Goal: Task Accomplishment & Management: Use online tool/utility

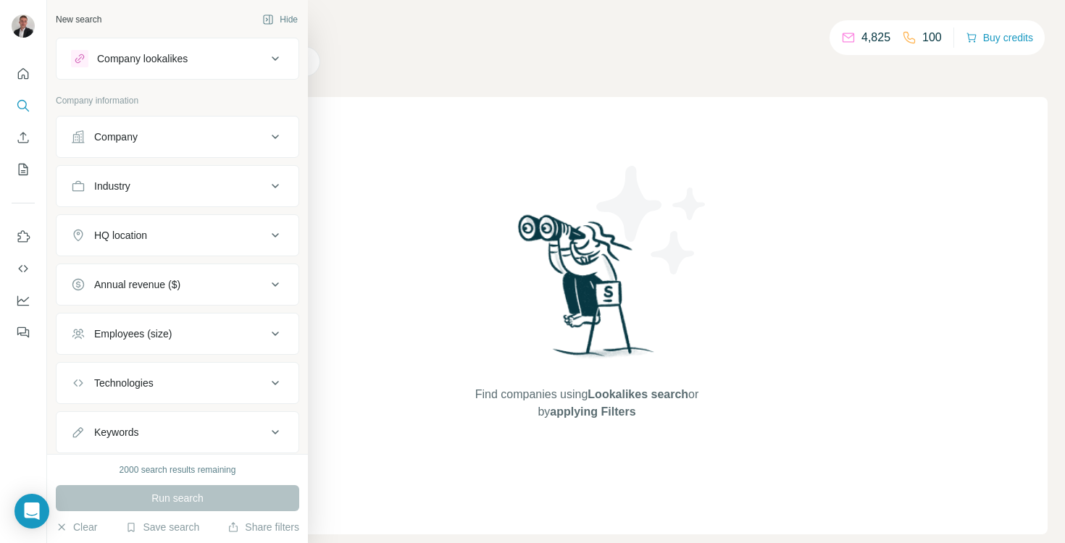
click at [206, 128] on button "Company" at bounding box center [177, 137] width 242 height 35
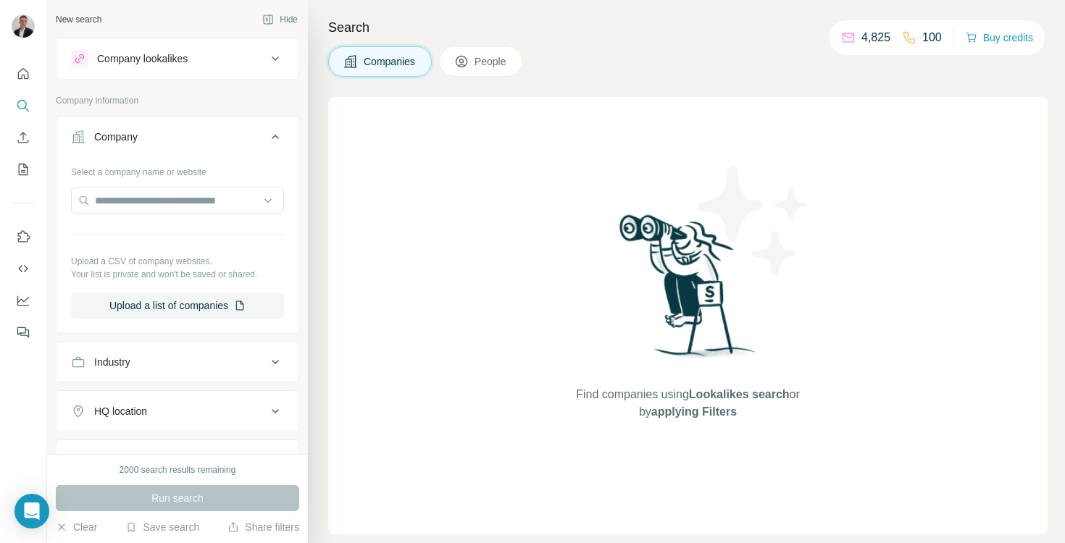
click at [209, 139] on div "Company" at bounding box center [169, 137] width 196 height 14
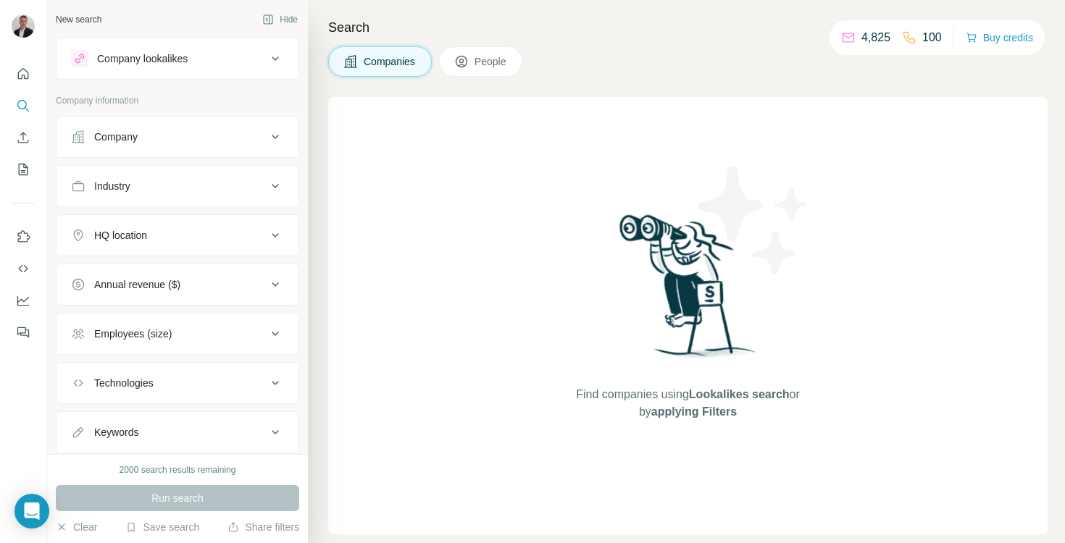
click at [175, 198] on button "Industry" at bounding box center [177, 186] width 242 height 35
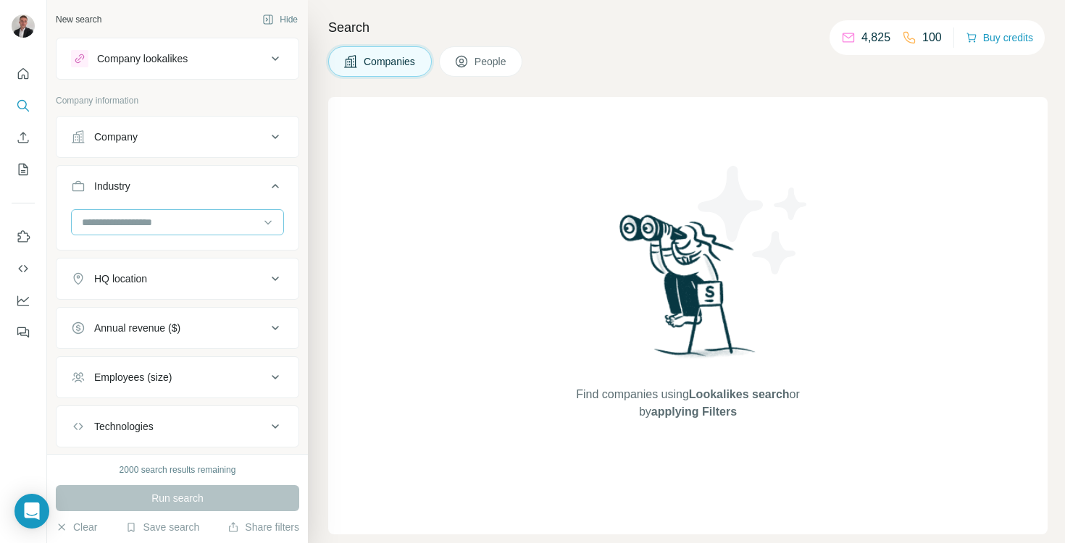
click at [159, 223] on input at bounding box center [169, 222] width 179 height 16
click at [143, 222] on input at bounding box center [169, 222] width 179 height 16
click at [161, 222] on input at bounding box center [169, 222] width 179 height 16
click at [161, 225] on input at bounding box center [169, 222] width 179 height 16
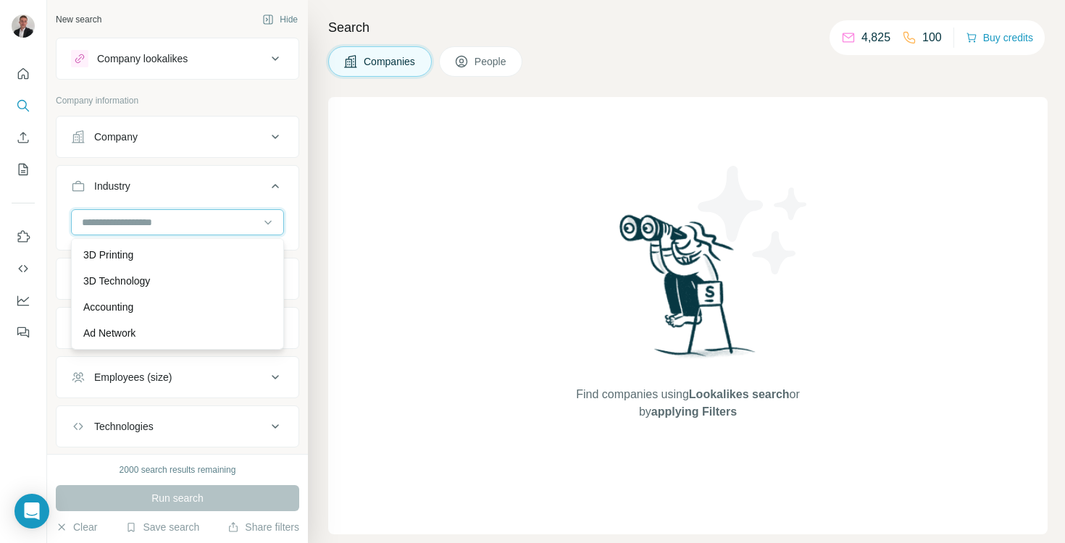
click at [143, 219] on input at bounding box center [169, 222] width 179 height 16
click at [96, 222] on input at bounding box center [169, 222] width 179 height 16
click at [125, 227] on input at bounding box center [169, 222] width 179 height 16
click at [182, 269] on button "HQ location" at bounding box center [177, 278] width 242 height 35
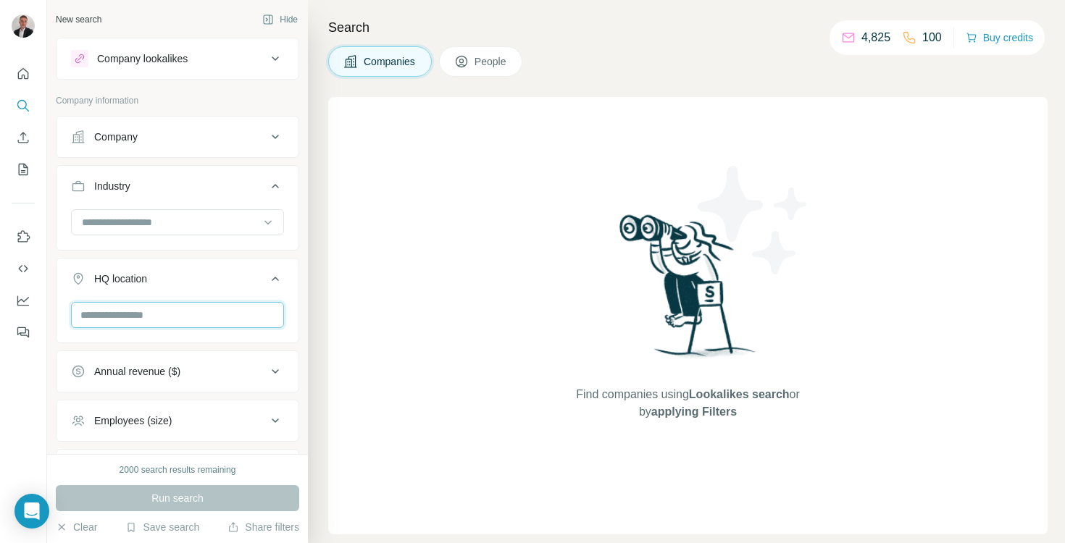
click at [138, 317] on input "text" at bounding box center [177, 315] width 213 height 26
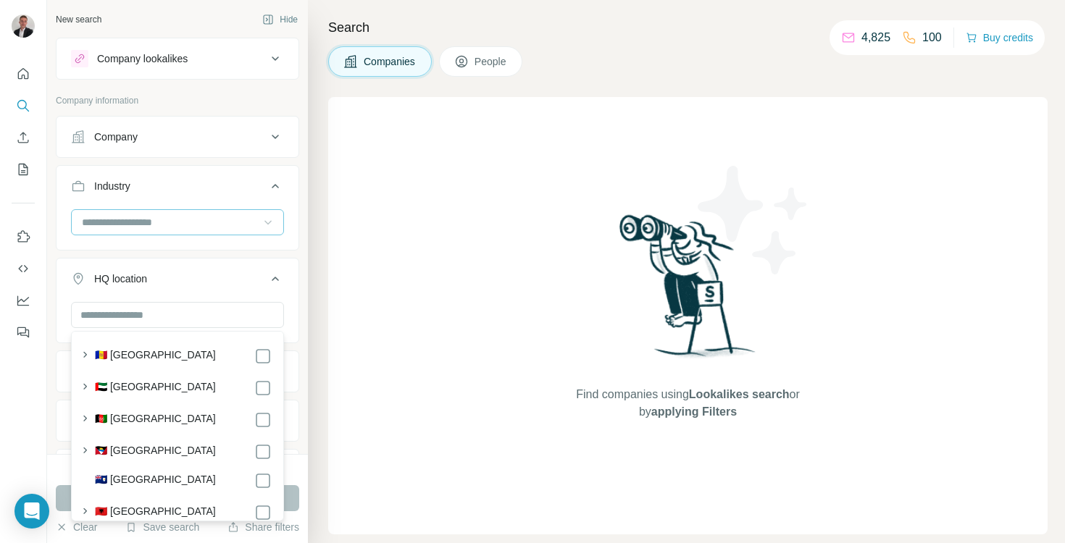
click at [262, 227] on icon at bounding box center [268, 222] width 14 height 14
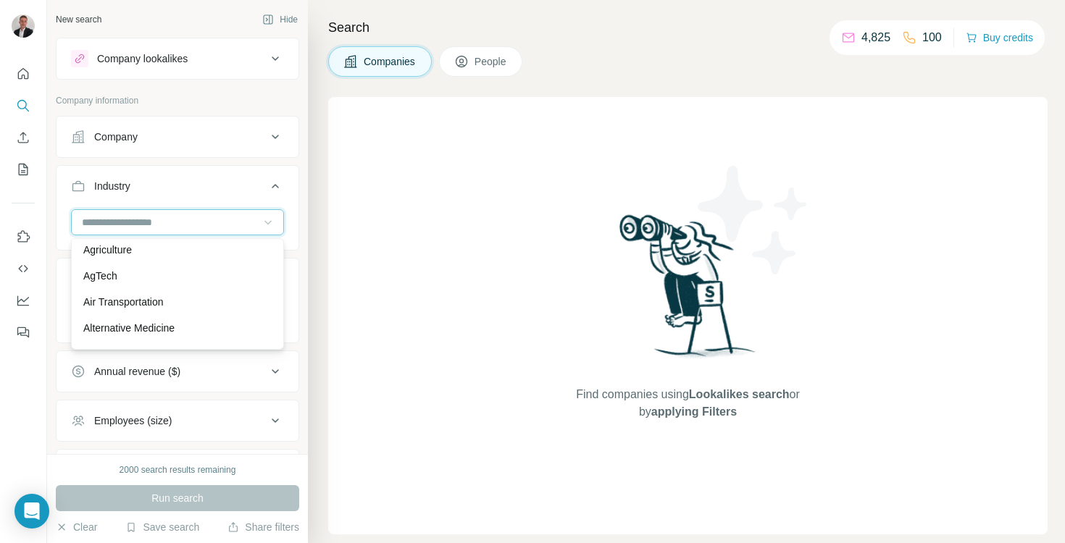
scroll to position [322, 0]
click at [239, 183] on div "Industry" at bounding box center [169, 186] width 196 height 14
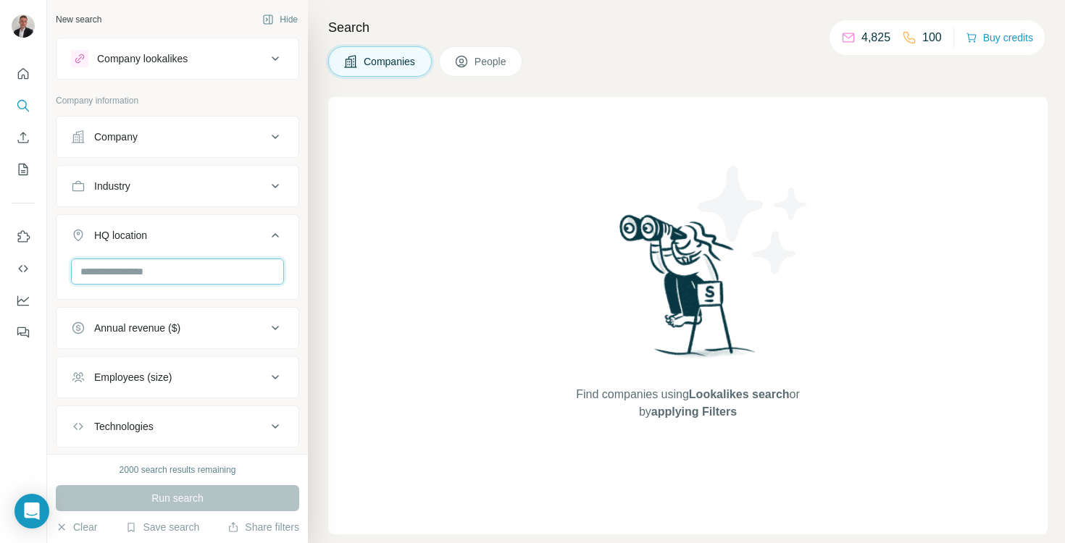
click at [188, 280] on input "text" at bounding box center [177, 272] width 213 height 26
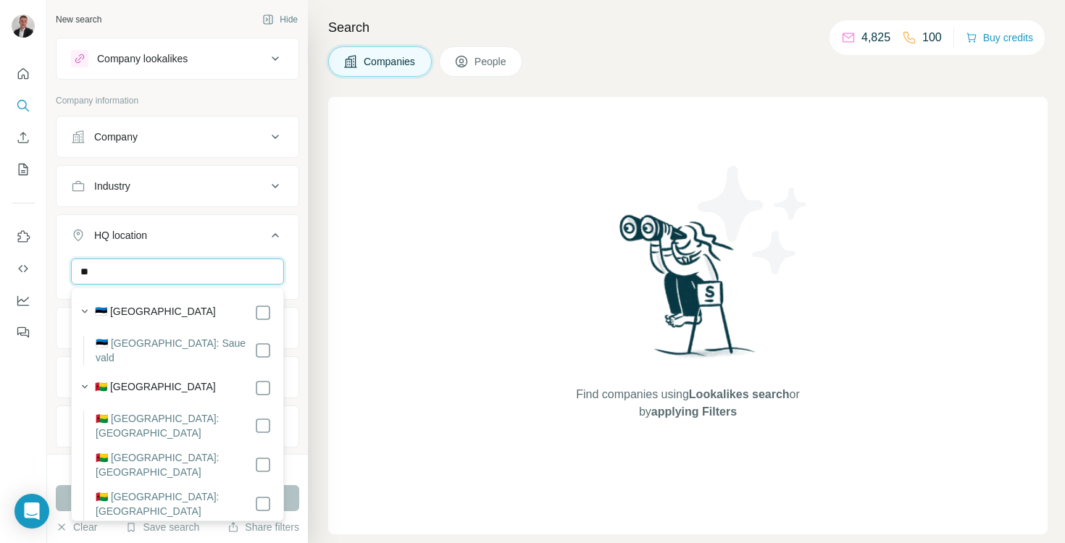
type input "*"
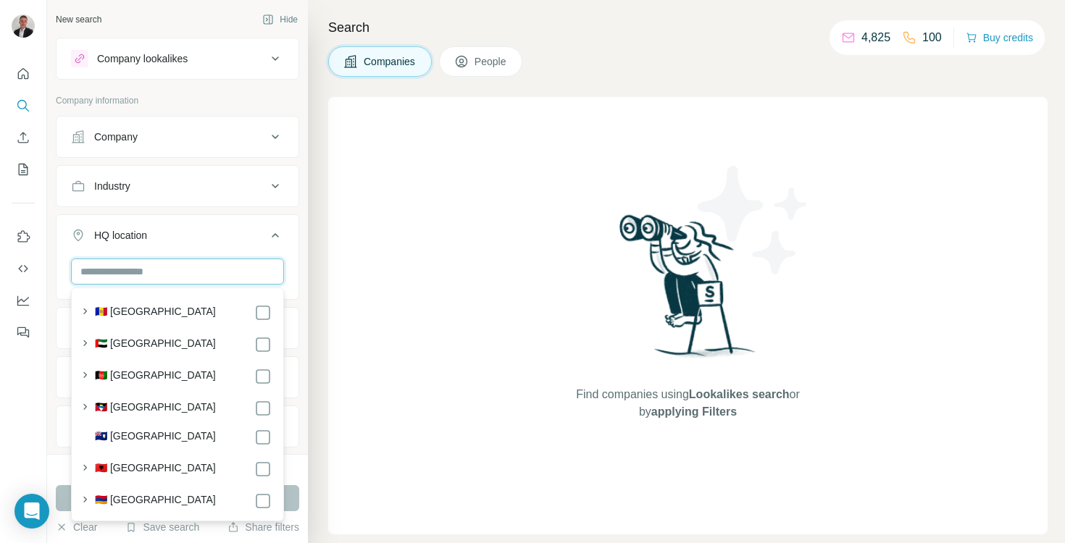
type input "*"
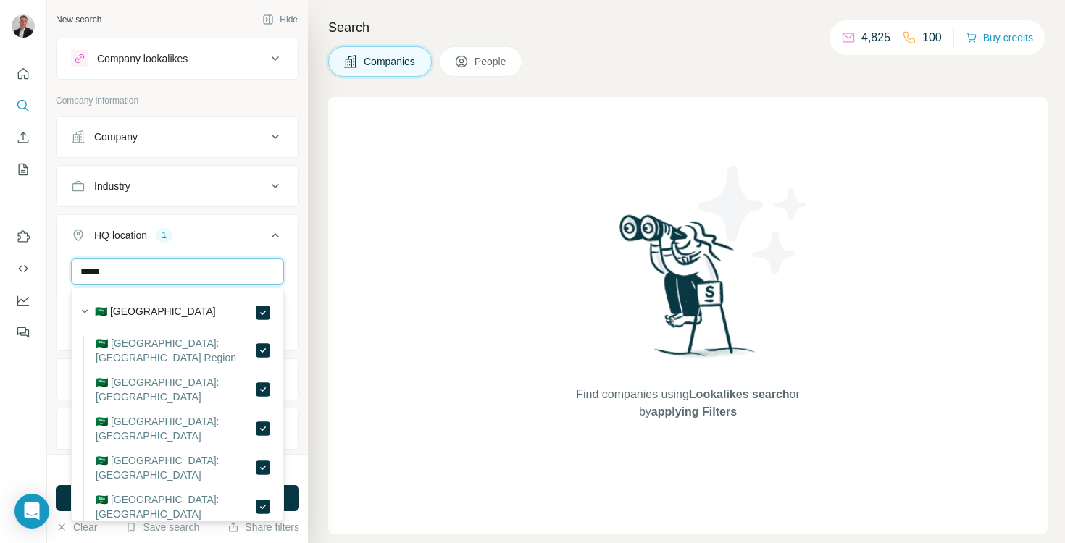
click at [78, 283] on input "*****" at bounding box center [177, 272] width 213 height 26
type input "*******"
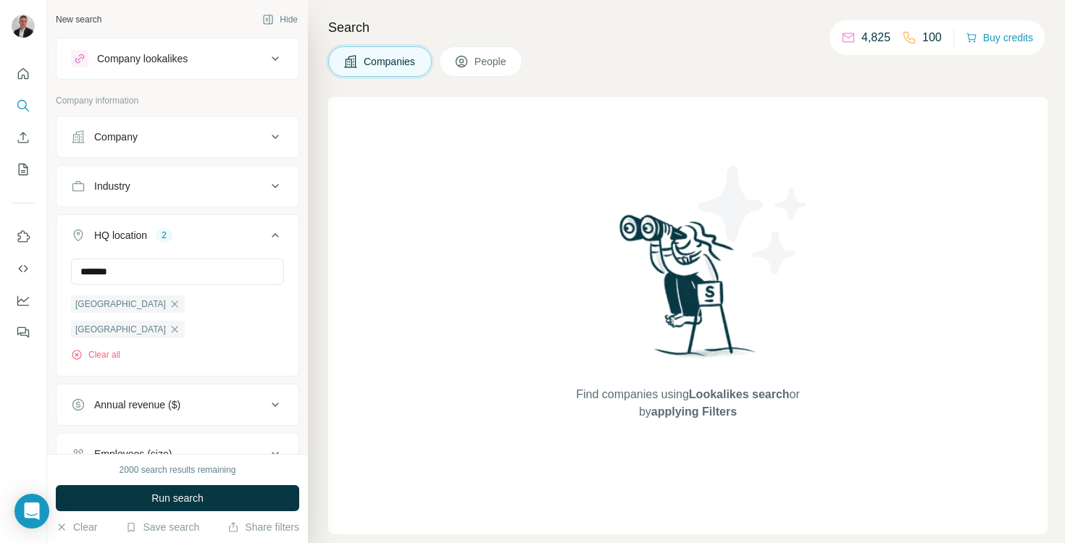
click at [278, 235] on icon at bounding box center [275, 235] width 17 height 17
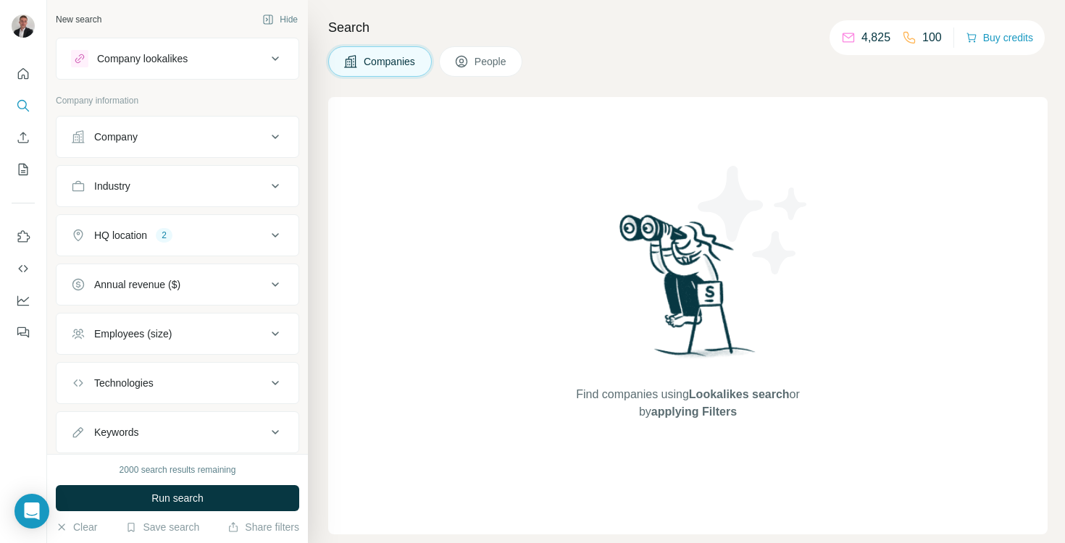
click at [240, 280] on div "Annual revenue ($)" at bounding box center [169, 284] width 196 height 14
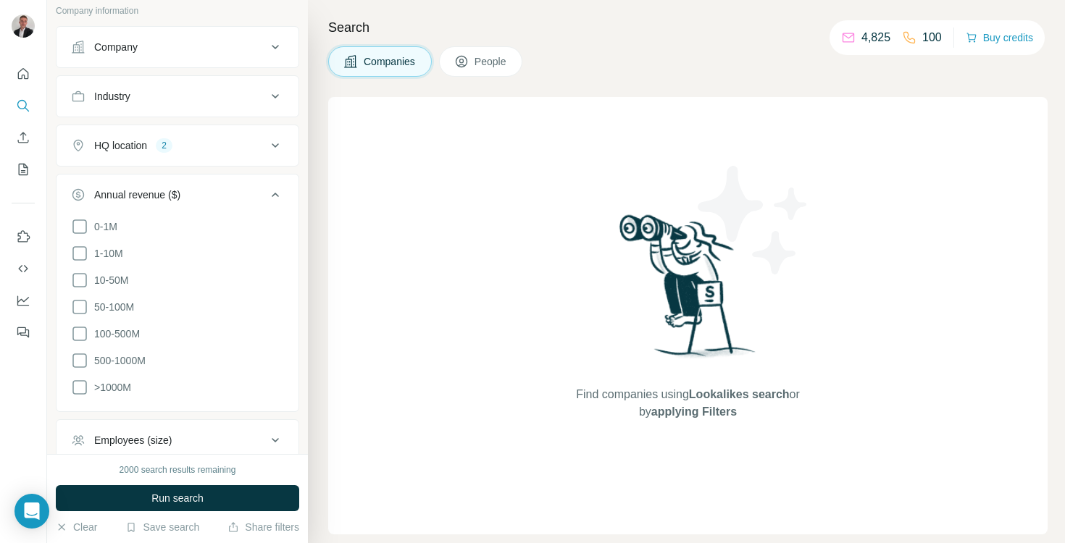
scroll to position [91, 0]
click at [79, 306] on icon at bounding box center [79, 305] width 17 height 17
click at [79, 283] on icon at bounding box center [79, 278] width 17 height 17
click at [82, 257] on icon at bounding box center [79, 251] width 17 height 17
click at [79, 330] on icon at bounding box center [79, 332] width 17 height 17
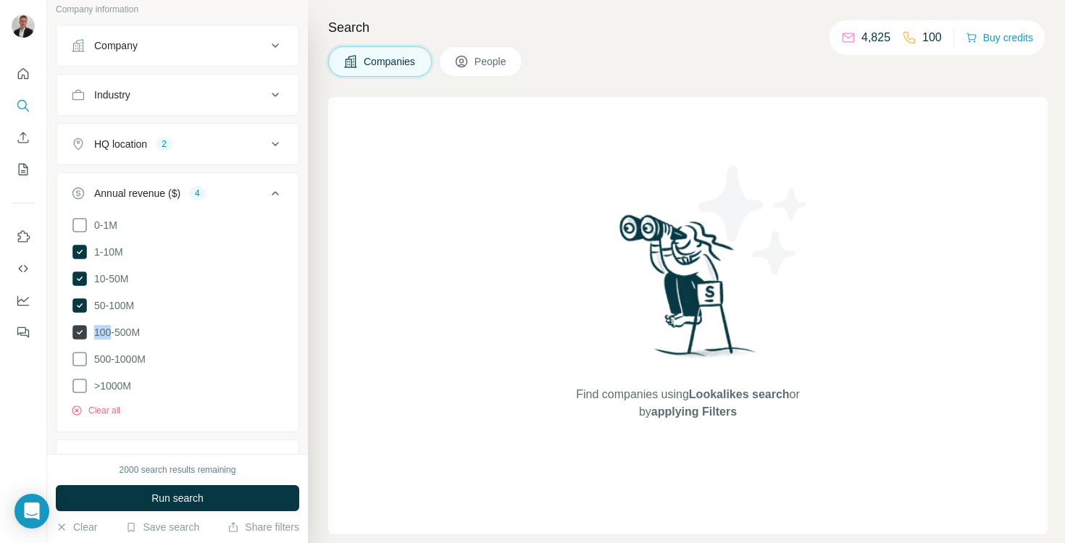
click at [79, 330] on icon at bounding box center [79, 332] width 14 height 14
click at [79, 305] on icon at bounding box center [79, 305] width 17 height 17
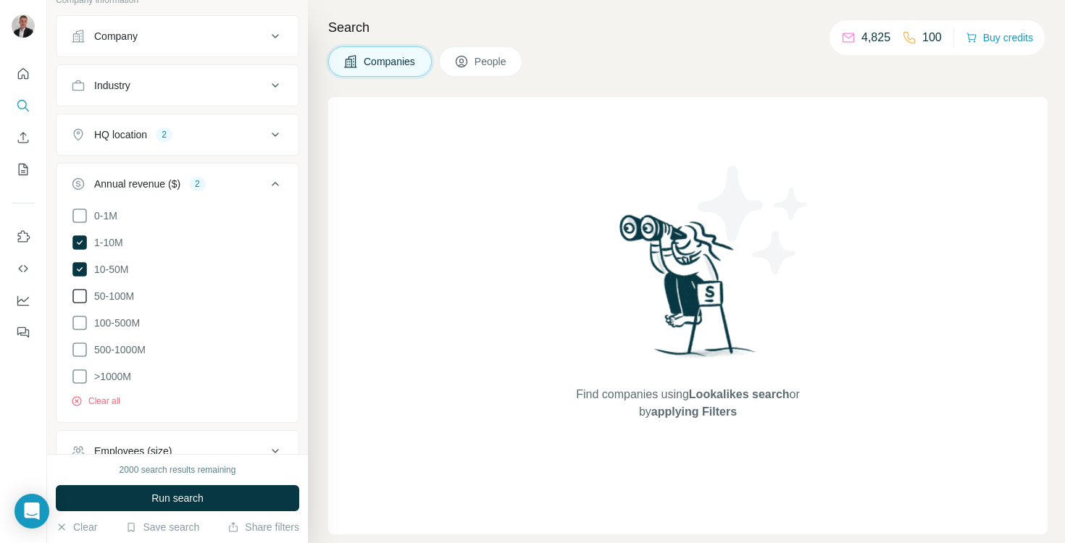
click at [214, 177] on div "Annual revenue ($) 2" at bounding box center [169, 184] width 196 height 14
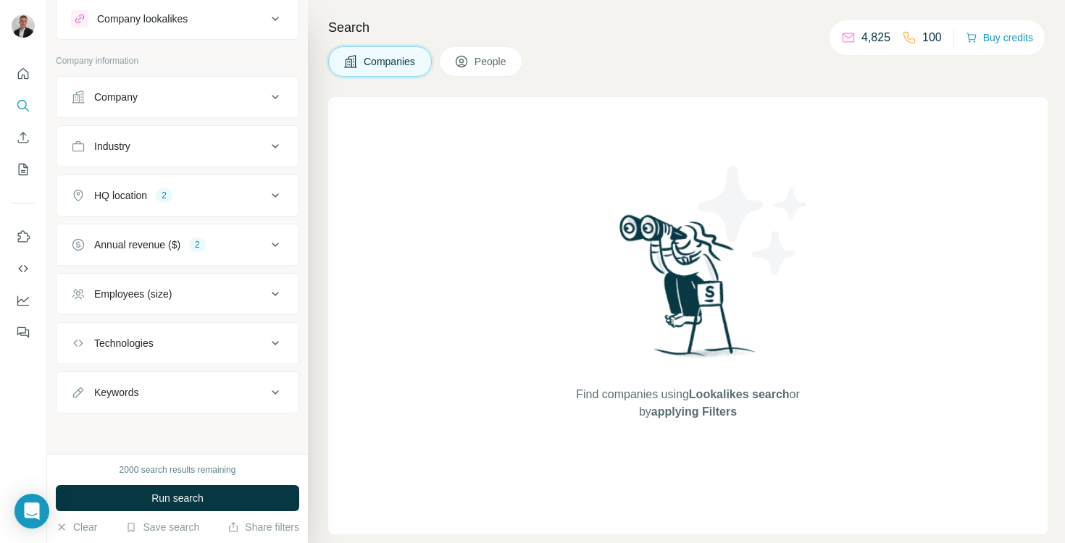
click at [145, 227] on button "Annual revenue ($) 2" at bounding box center [177, 244] width 242 height 35
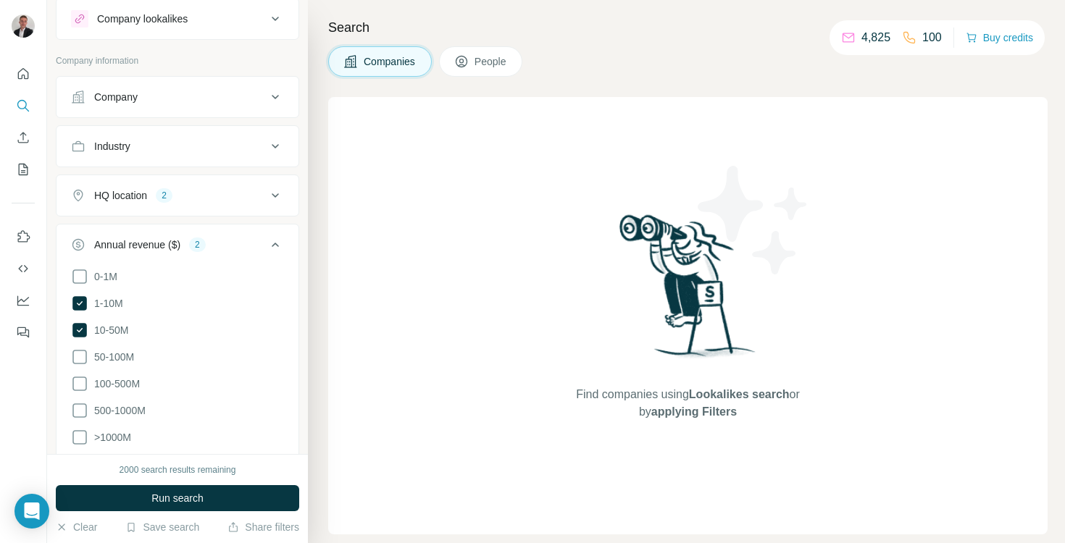
scroll to position [101, 0]
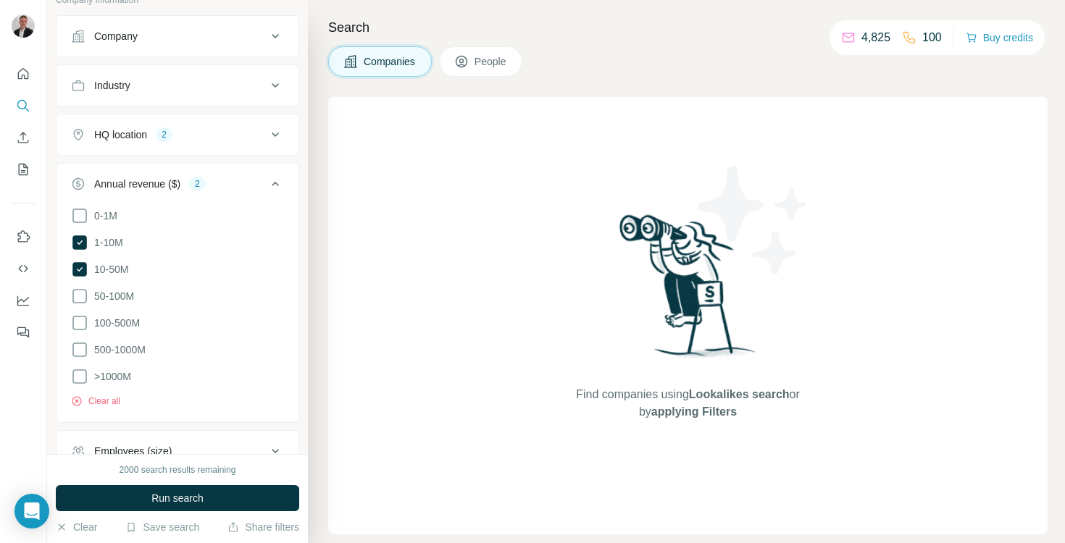
click at [145, 227] on ul "0-1M 1-10M 10-50M 50-100M 100-500M 500-1000M >1000M" at bounding box center [177, 296] width 213 height 179
click at [151, 184] on div "Annual revenue ($)" at bounding box center [137, 184] width 86 height 14
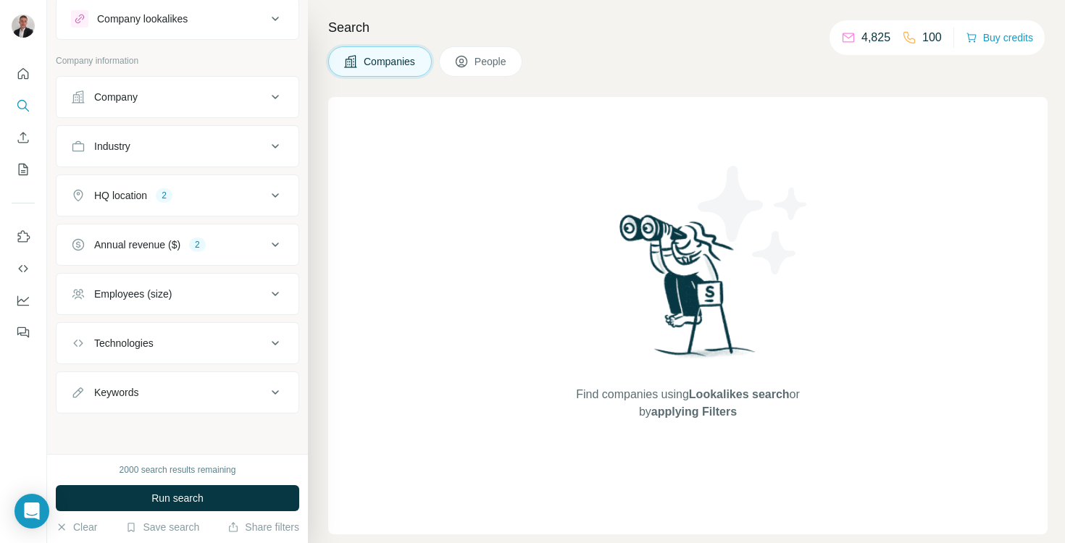
scroll to position [40, 0]
click at [138, 283] on button "Employees (size)" at bounding box center [177, 294] width 242 height 35
click at [82, 380] on icon at bounding box center [79, 379] width 17 height 17
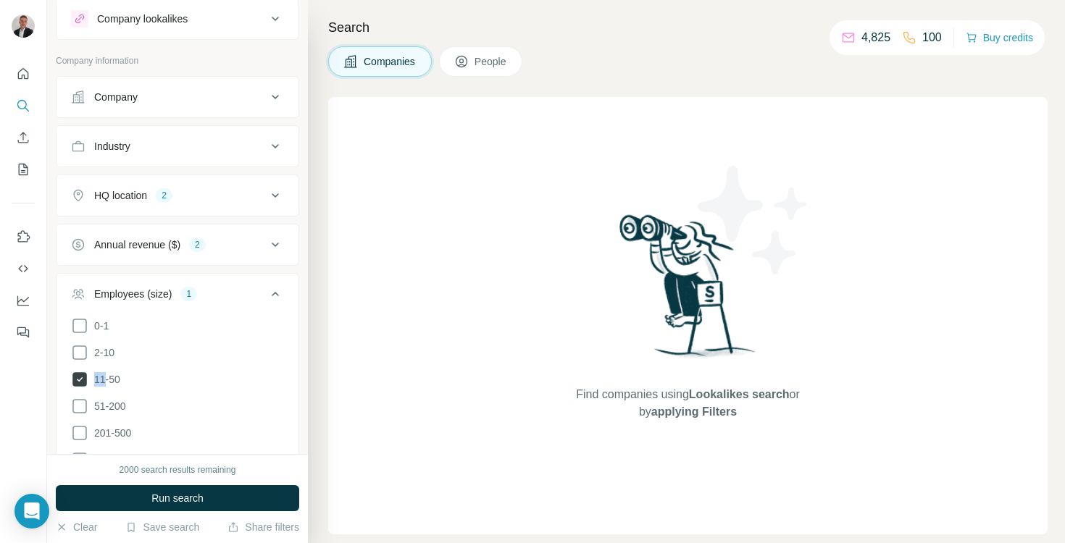
click at [82, 380] on icon at bounding box center [79, 379] width 14 height 14
click at [82, 399] on icon at bounding box center [79, 406] width 17 height 17
click at [82, 430] on icon at bounding box center [79, 432] width 17 height 17
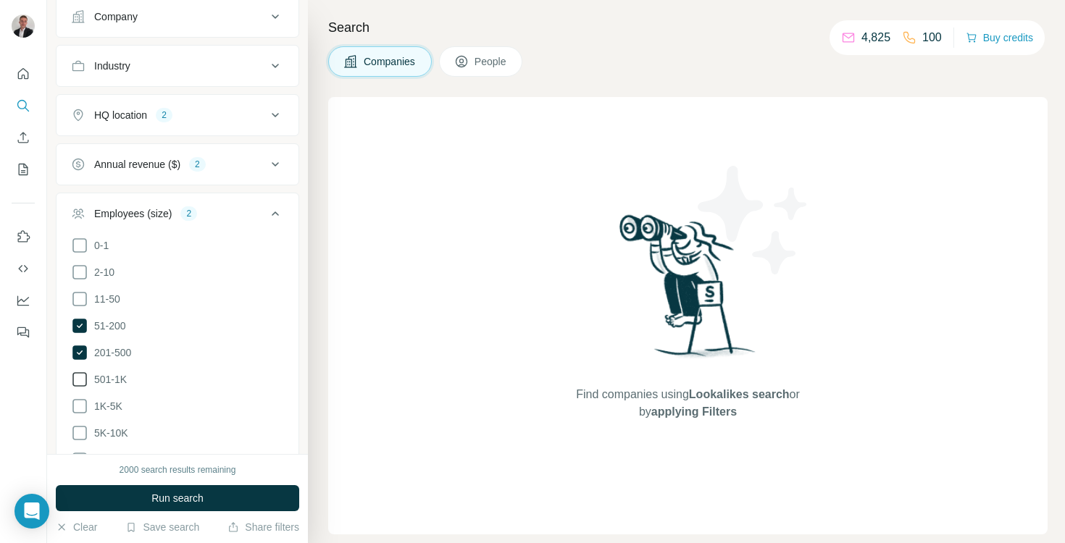
click at [80, 377] on icon at bounding box center [79, 379] width 17 height 17
click at [161, 498] on span "Run search" at bounding box center [177, 498] width 52 height 14
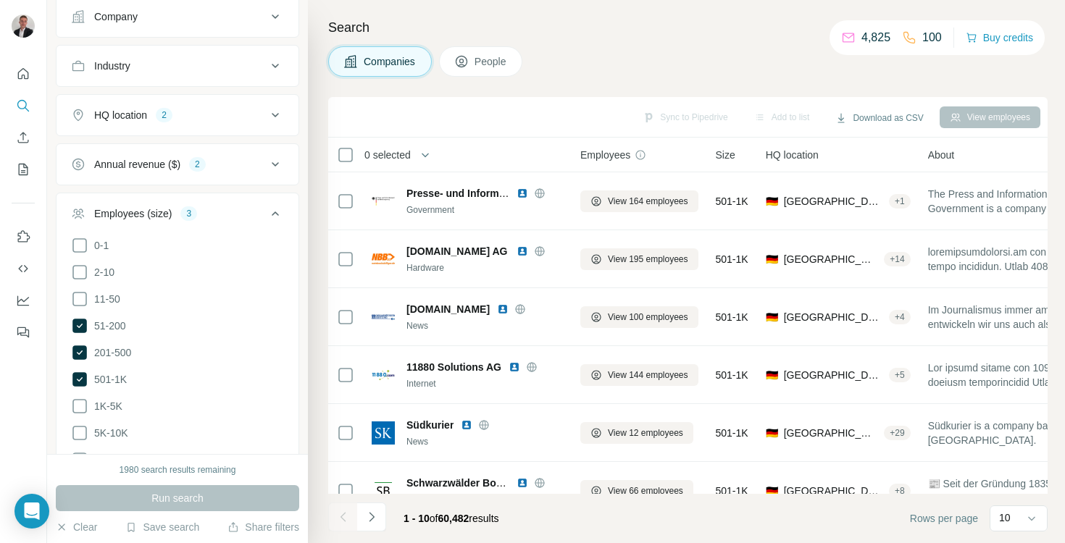
click at [175, 80] on button "Industry" at bounding box center [177, 66] width 242 height 35
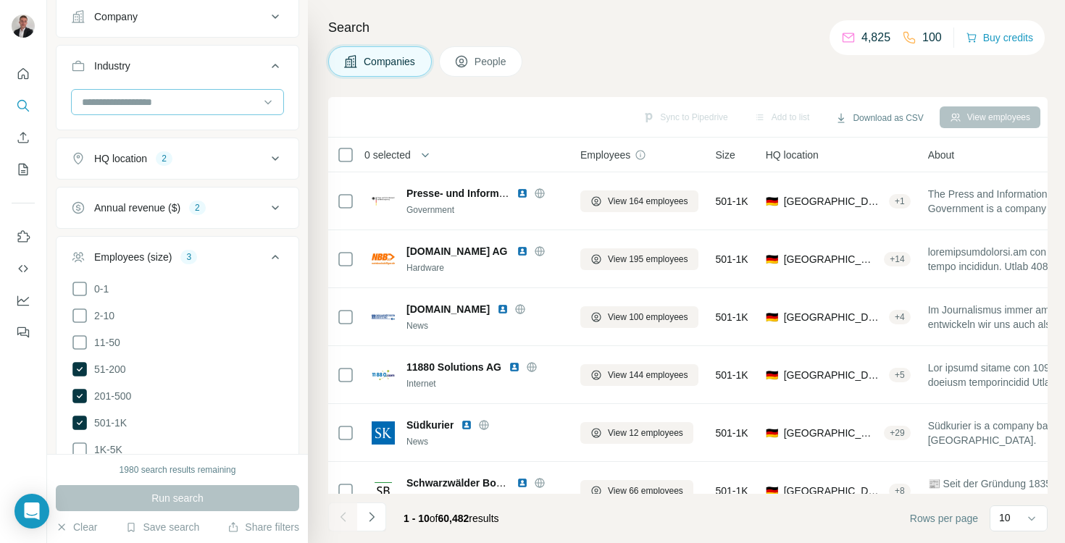
click at [149, 104] on input at bounding box center [169, 102] width 179 height 16
click at [133, 95] on input at bounding box center [169, 102] width 179 height 16
click at [85, 102] on input at bounding box center [169, 102] width 179 height 16
click at [85, 101] on input at bounding box center [169, 102] width 179 height 16
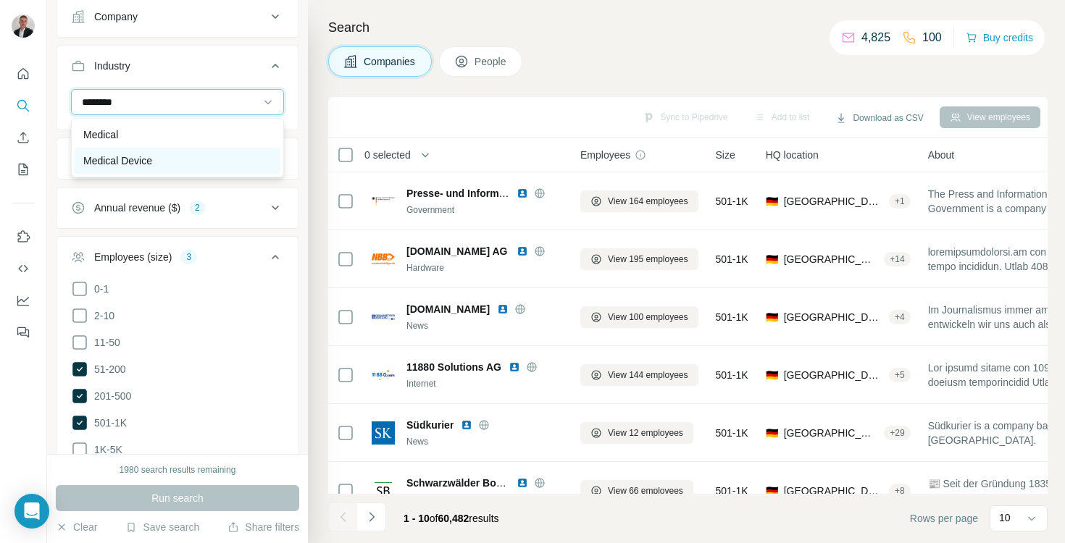
type input "*******"
click at [129, 156] on p "Medical Device" at bounding box center [117, 161] width 69 height 14
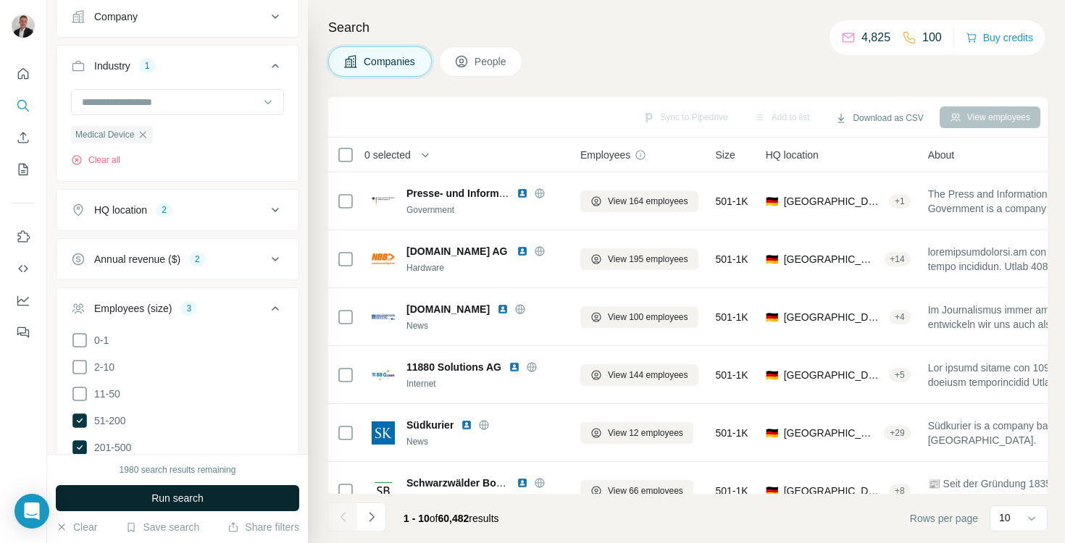
click at [206, 493] on button "Run search" at bounding box center [177, 498] width 243 height 26
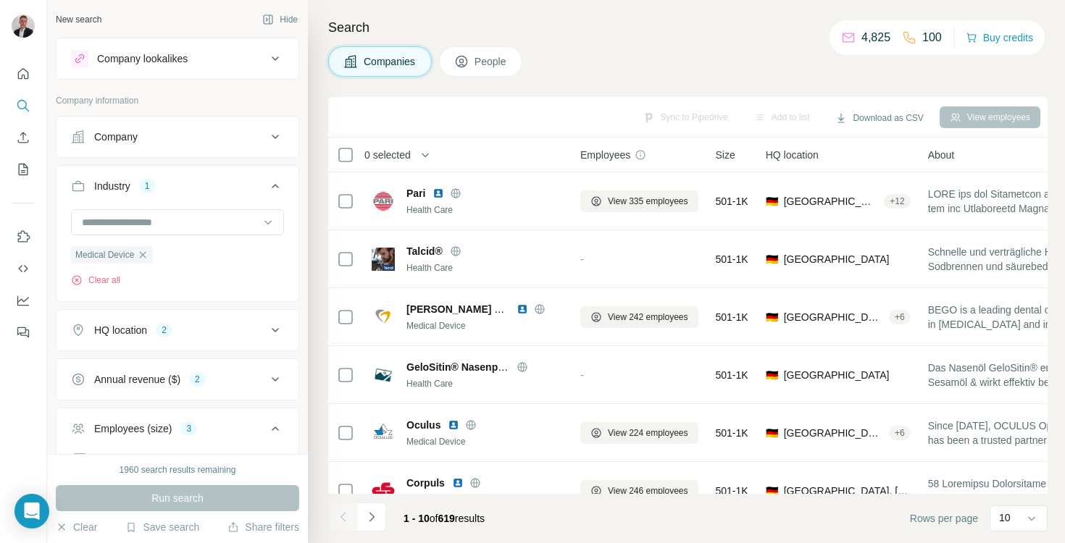
click at [450, 49] on button "People" at bounding box center [481, 61] width 84 height 30
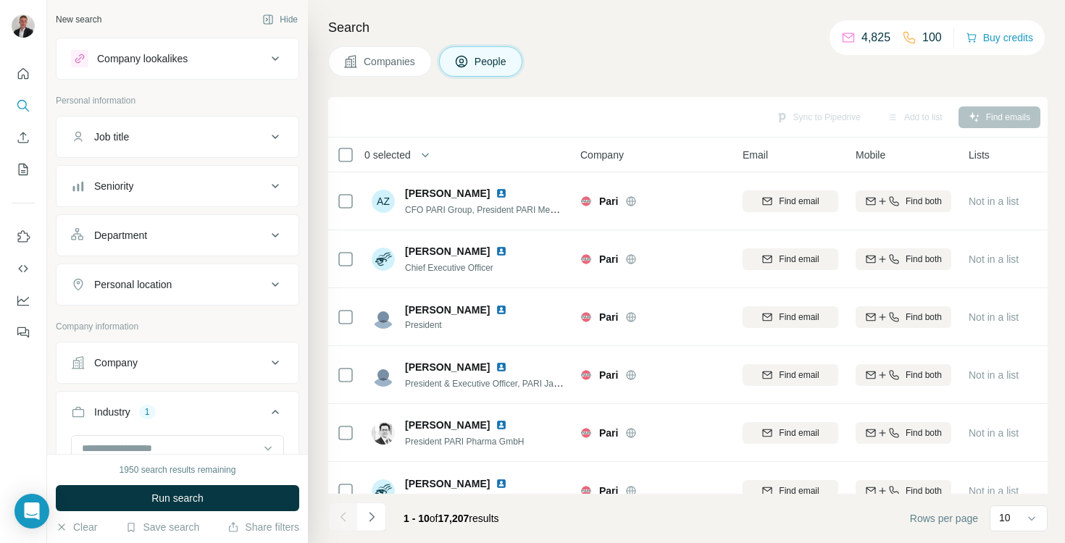
click at [202, 135] on div "Job title" at bounding box center [169, 137] width 196 height 14
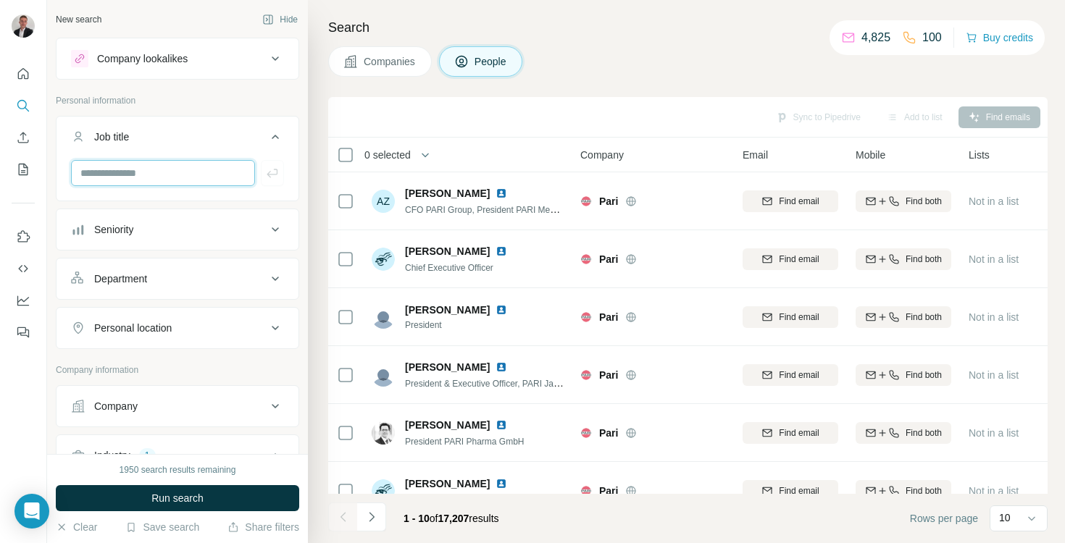
click at [138, 171] on input "text" at bounding box center [163, 173] width 184 height 26
click at [397, 66] on span "Companies" at bounding box center [390, 61] width 53 height 14
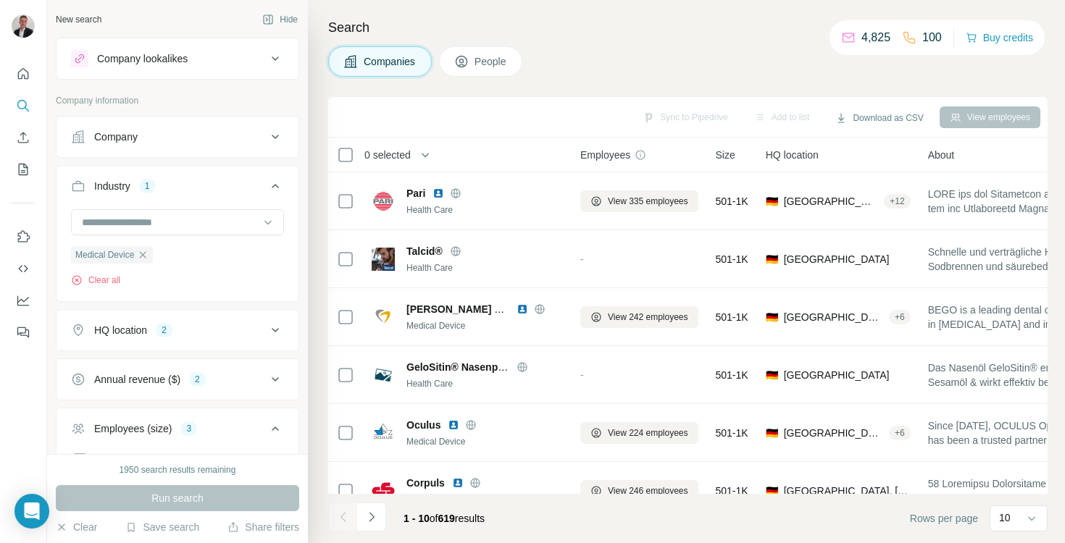
click at [479, 60] on span "People" at bounding box center [490, 61] width 33 height 14
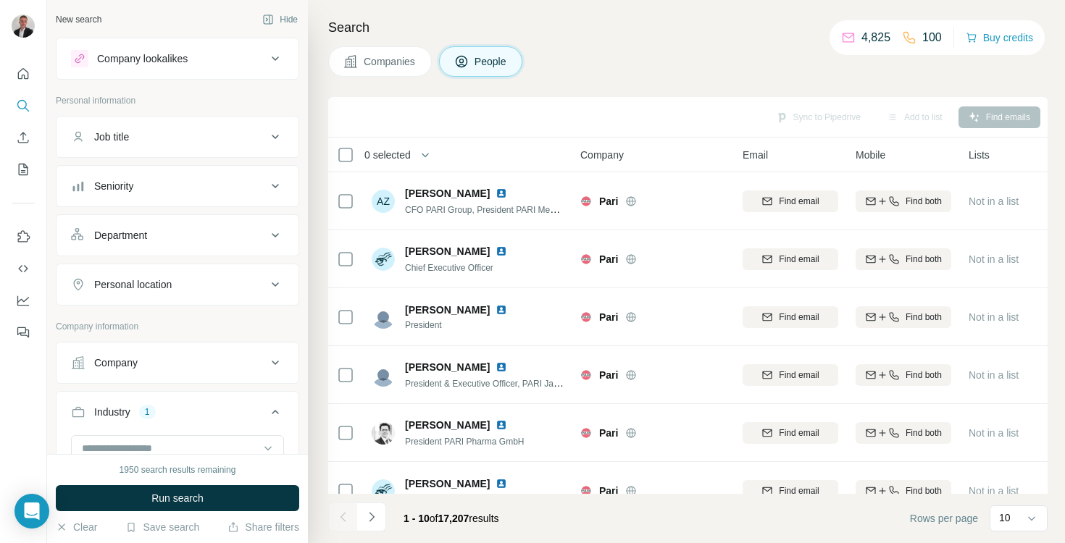
click at [193, 133] on div "Job title" at bounding box center [169, 137] width 196 height 14
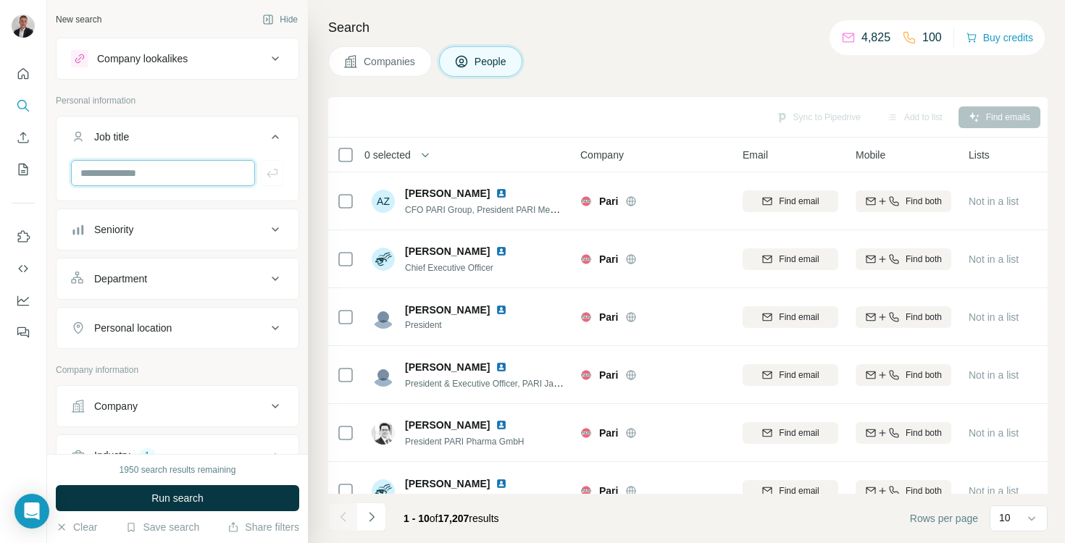
click at [151, 168] on input "text" at bounding box center [163, 173] width 184 height 26
type input "**********"
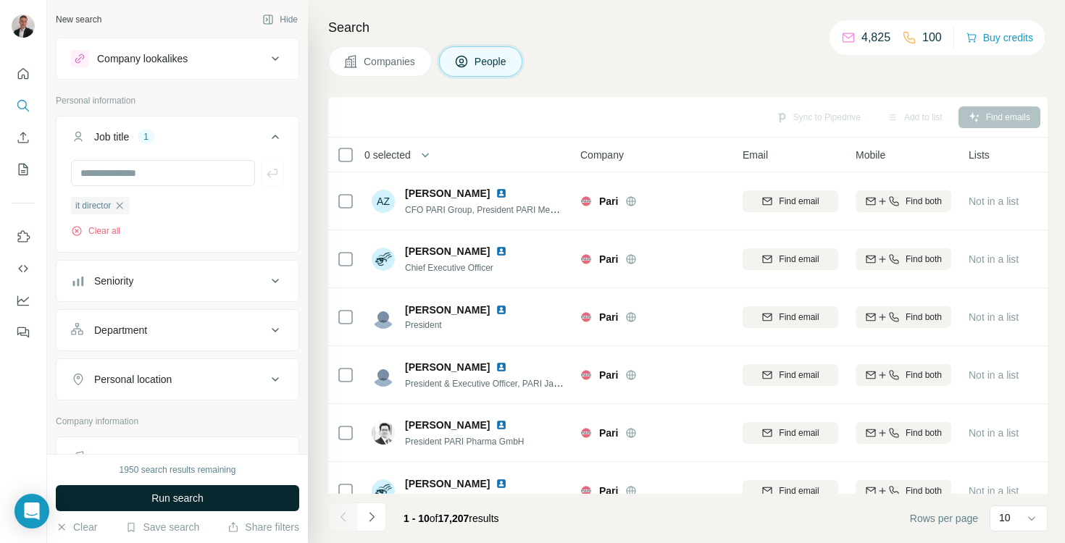
click at [197, 507] on button "Run search" at bounding box center [177, 498] width 243 height 26
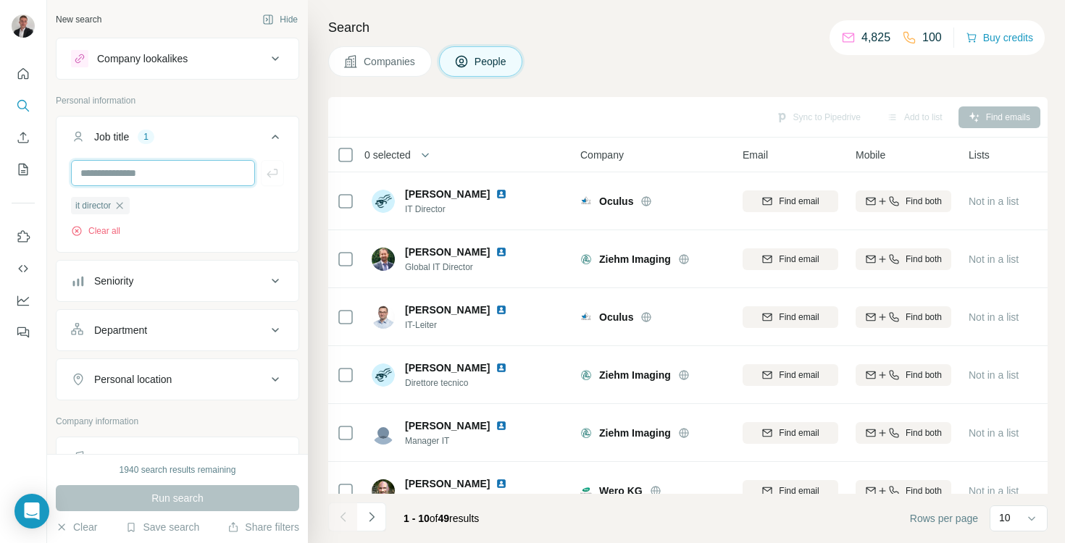
click at [199, 171] on input "text" at bounding box center [163, 173] width 184 height 26
type input "***"
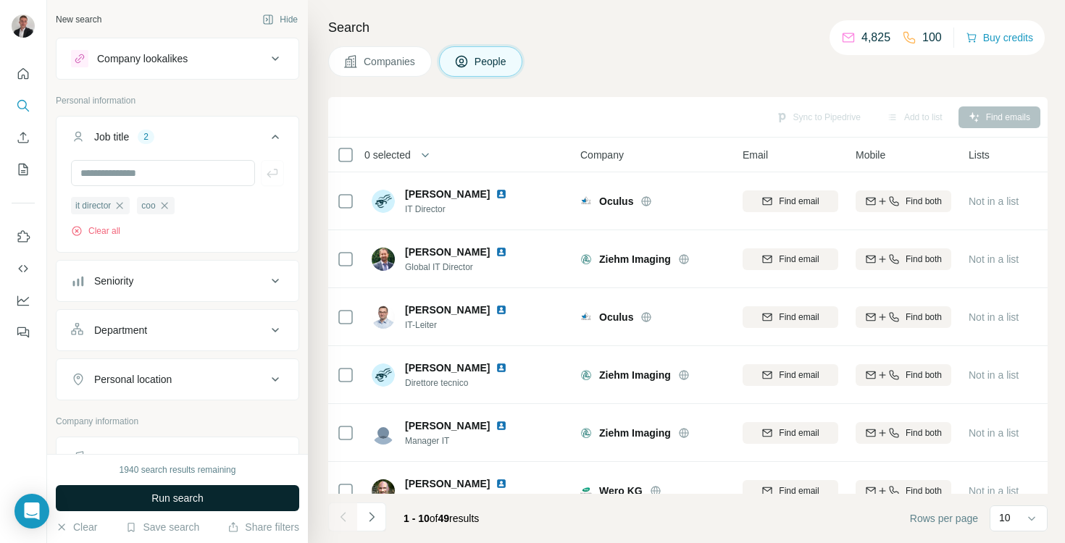
click at [145, 498] on button "Run search" at bounding box center [177, 498] width 243 height 26
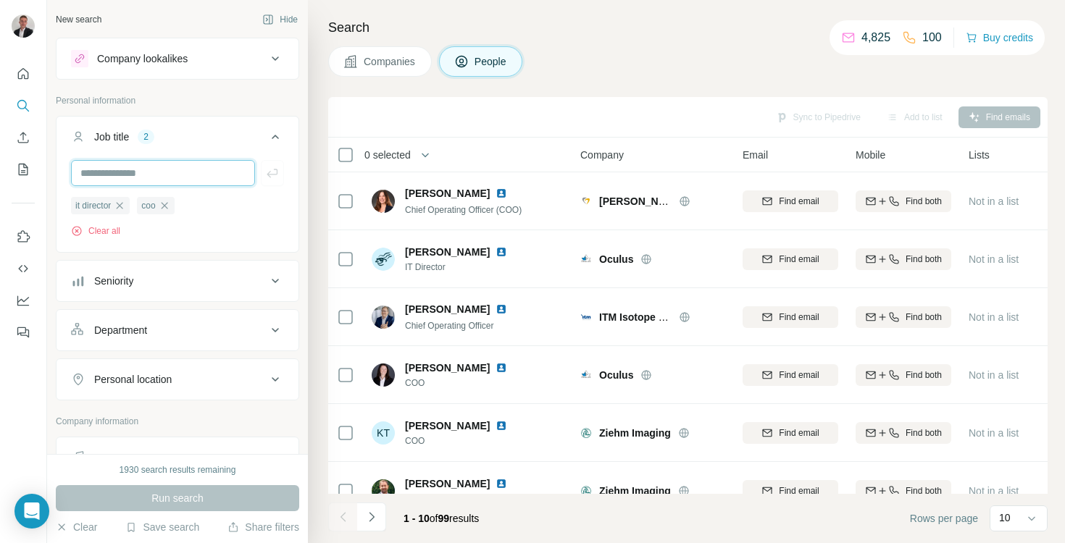
click at [190, 167] on input "text" at bounding box center [163, 173] width 184 height 26
type input "***"
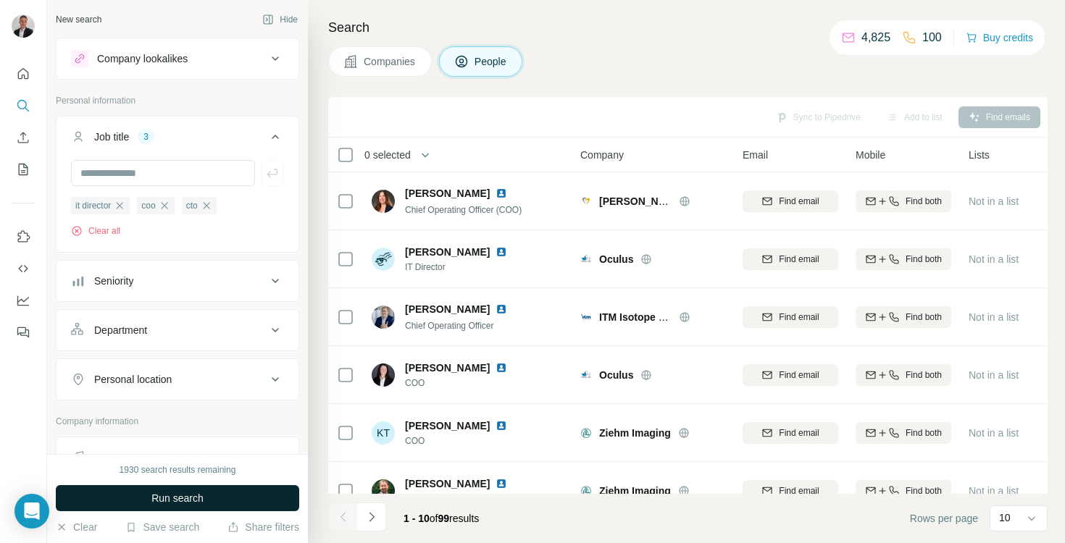
click at [187, 493] on span "Run search" at bounding box center [177, 498] width 52 height 14
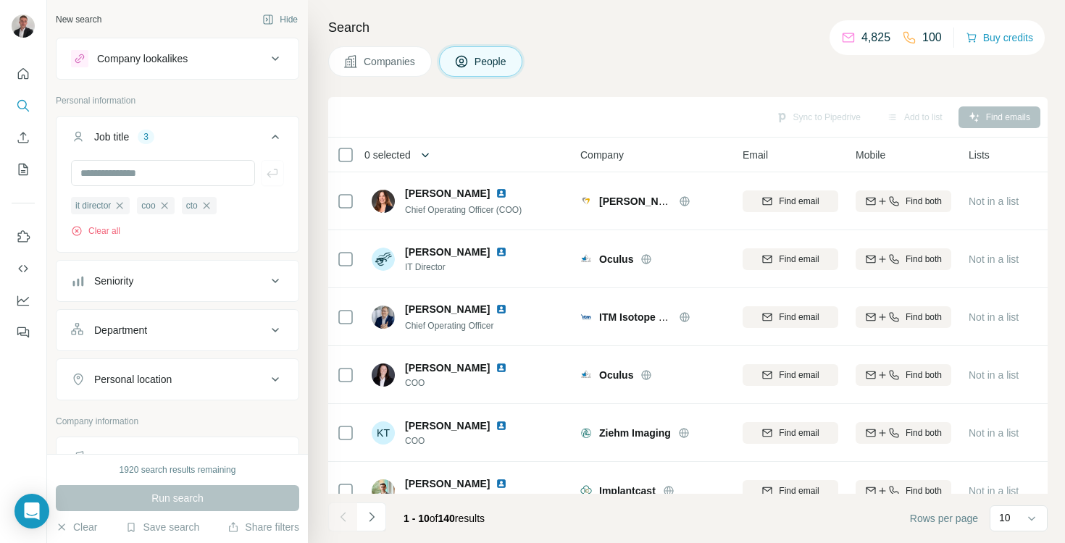
click at [432, 155] on icon "button" at bounding box center [425, 155] width 14 height 14
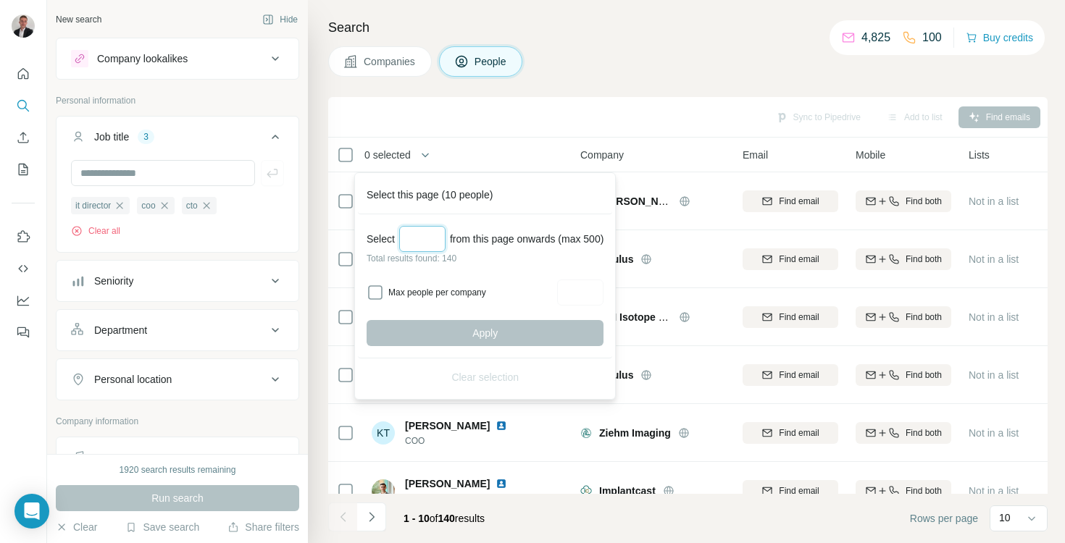
click at [420, 242] on input "Select a number (up to 500)" at bounding box center [422, 239] width 46 height 26
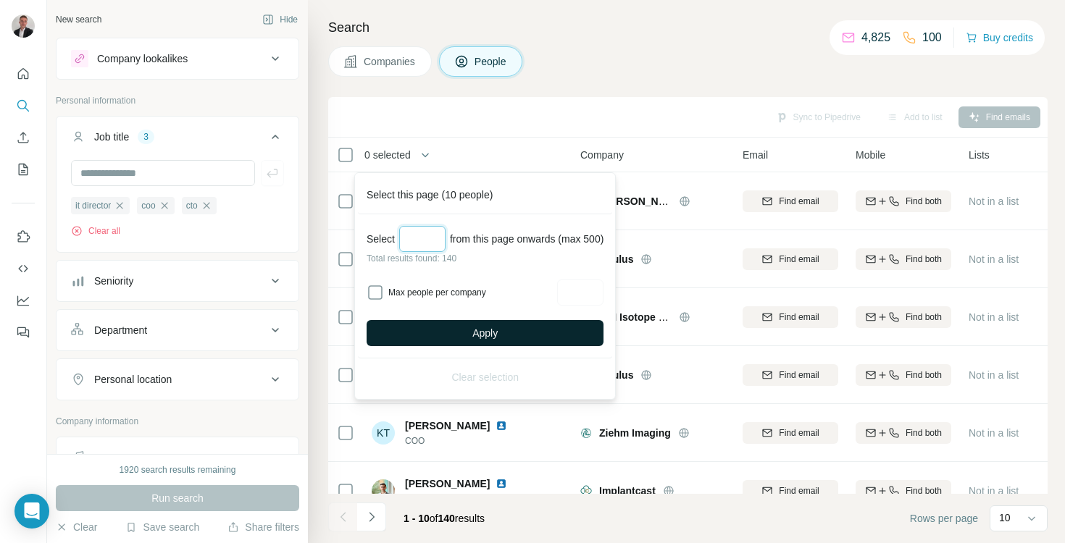
type input "***"
click at [533, 333] on button "Apply" at bounding box center [484, 333] width 237 height 26
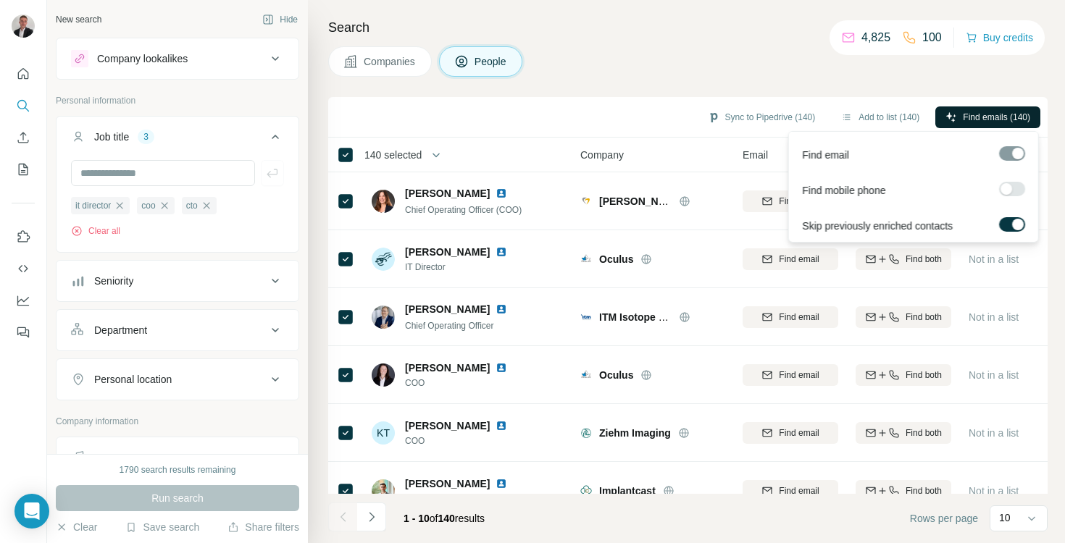
click at [1004, 117] on span "Find emails (140)" at bounding box center [996, 117] width 67 height 13
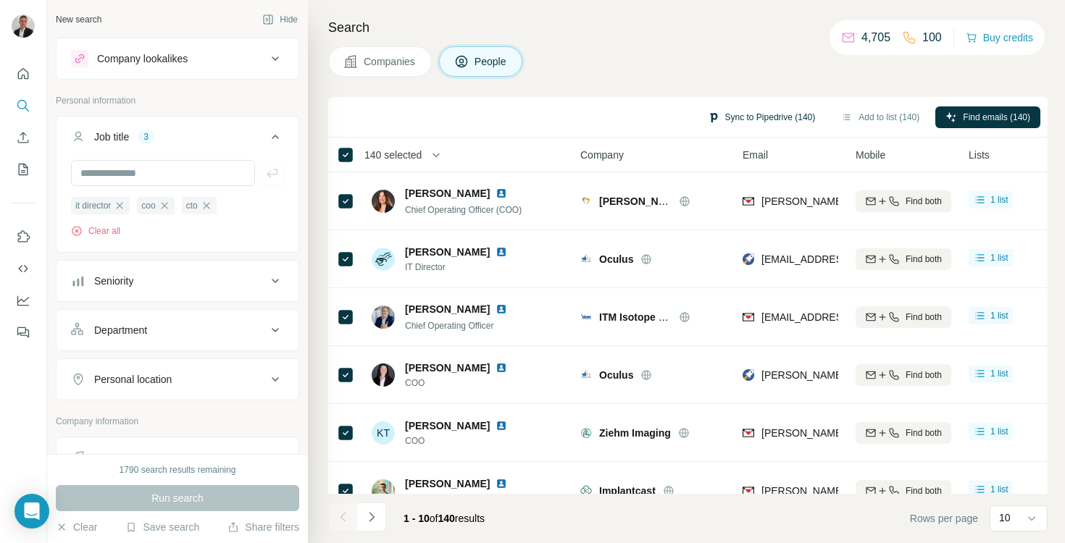
click at [751, 120] on button "Sync to Pipedrive (140)" at bounding box center [762, 117] width 128 height 22
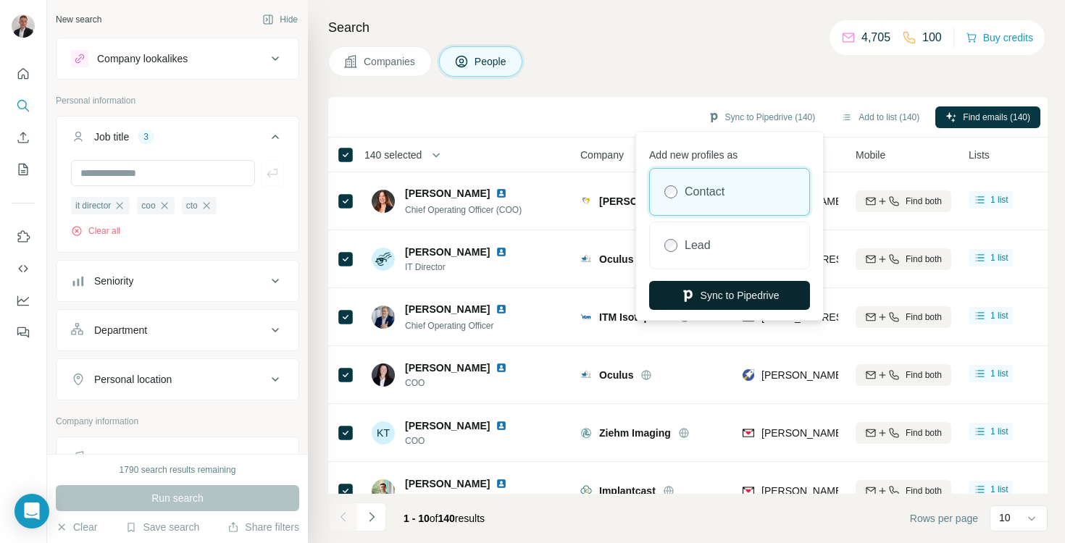
click at [720, 296] on button "Sync to Pipedrive" at bounding box center [729, 295] width 161 height 29
